Goal: Navigation & Orientation: Understand site structure

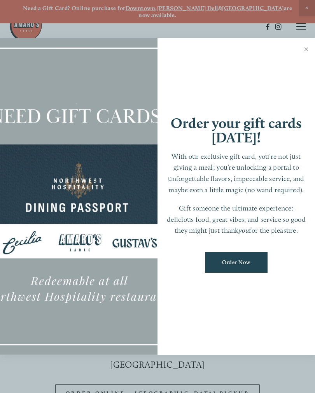
click at [304, 51] on link "Close" at bounding box center [306, 50] width 15 height 22
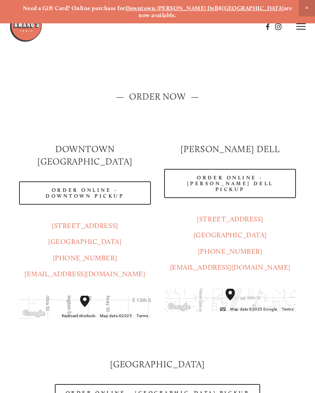
click at [303, 25] on icon at bounding box center [300, 26] width 9 height 7
click at [159, 26] on span "Menu" at bounding box center [158, 26] width 14 height 7
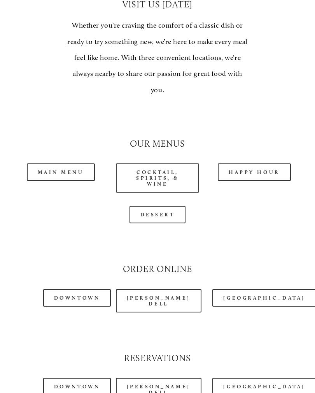
scroll to position [618, 0]
click at [251, 163] on link "Happy Hour" at bounding box center [254, 171] width 73 height 17
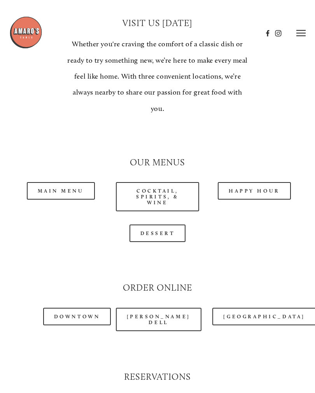
scroll to position [618, 0]
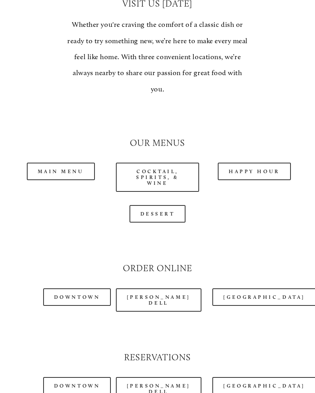
click at [60, 163] on link "Main Menu" at bounding box center [61, 171] width 68 height 17
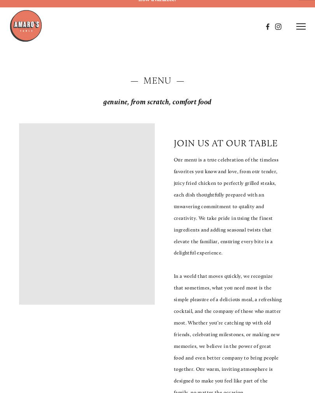
scroll to position [0, 0]
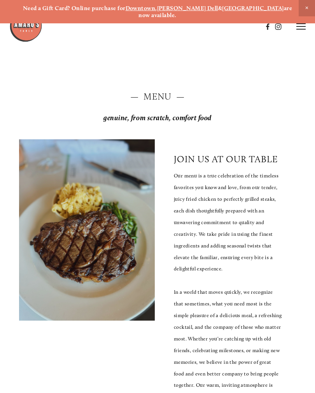
click at [300, 23] on icon at bounding box center [300, 26] width 9 height 7
click at [310, 23] on header "Menu Order Now Visit Gallery 0" at bounding box center [157, 26] width 315 height 53
click at [208, 26] on span "Visit" at bounding box center [208, 26] width 11 height 7
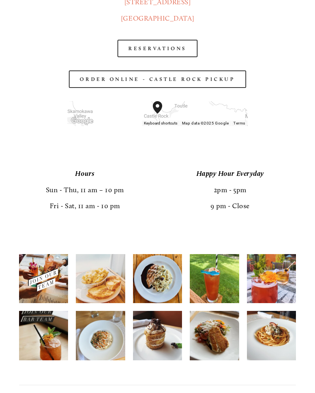
scroll to position [1237, 0]
